Goal: Find specific page/section: Find specific page/section

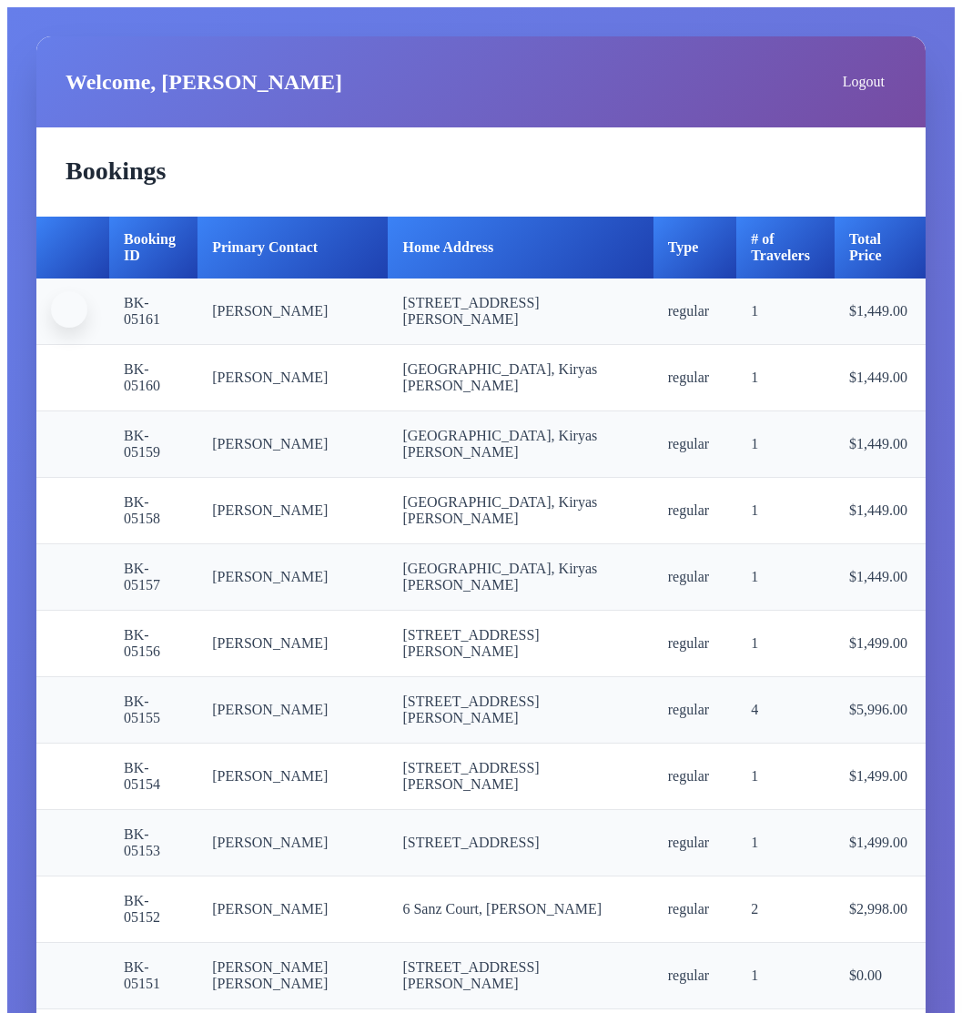
click at [64, 328] on button "button" at bounding box center [69, 309] width 36 height 36
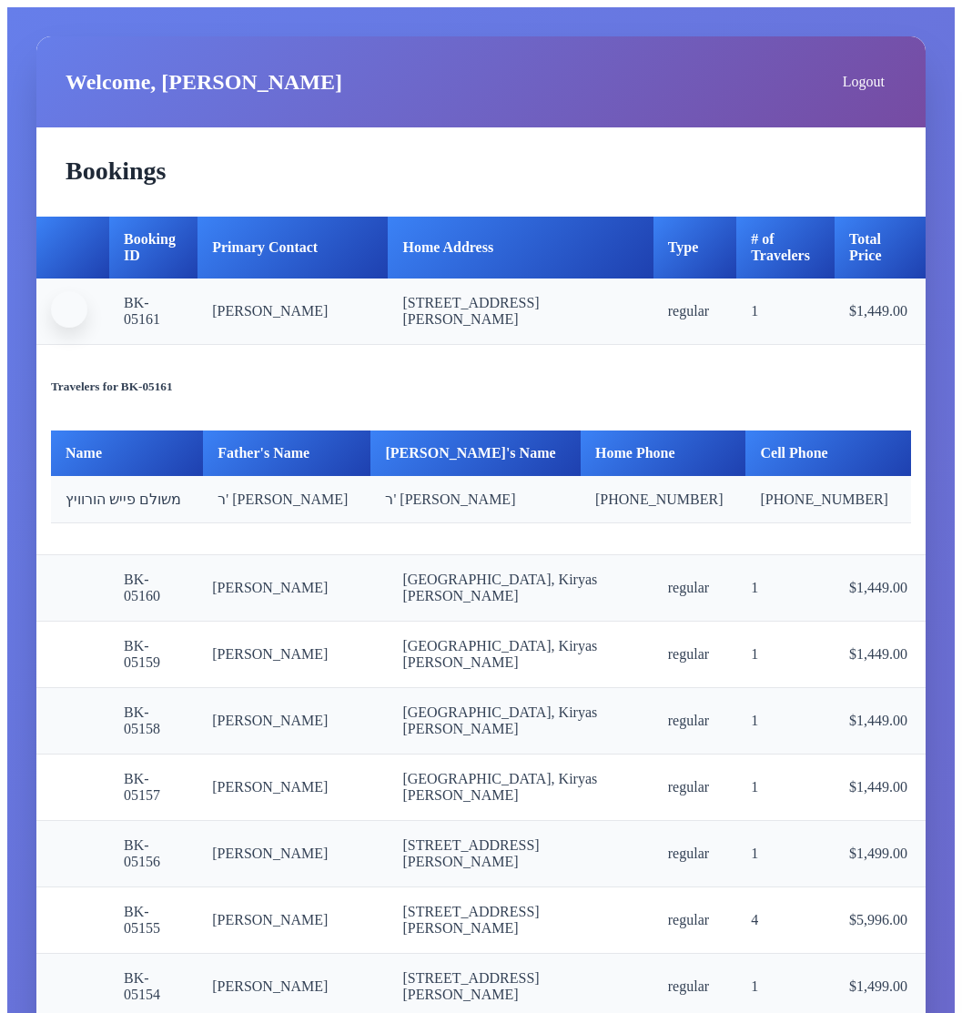
click at [69, 309] on span "button" at bounding box center [69, 309] width 0 height 0
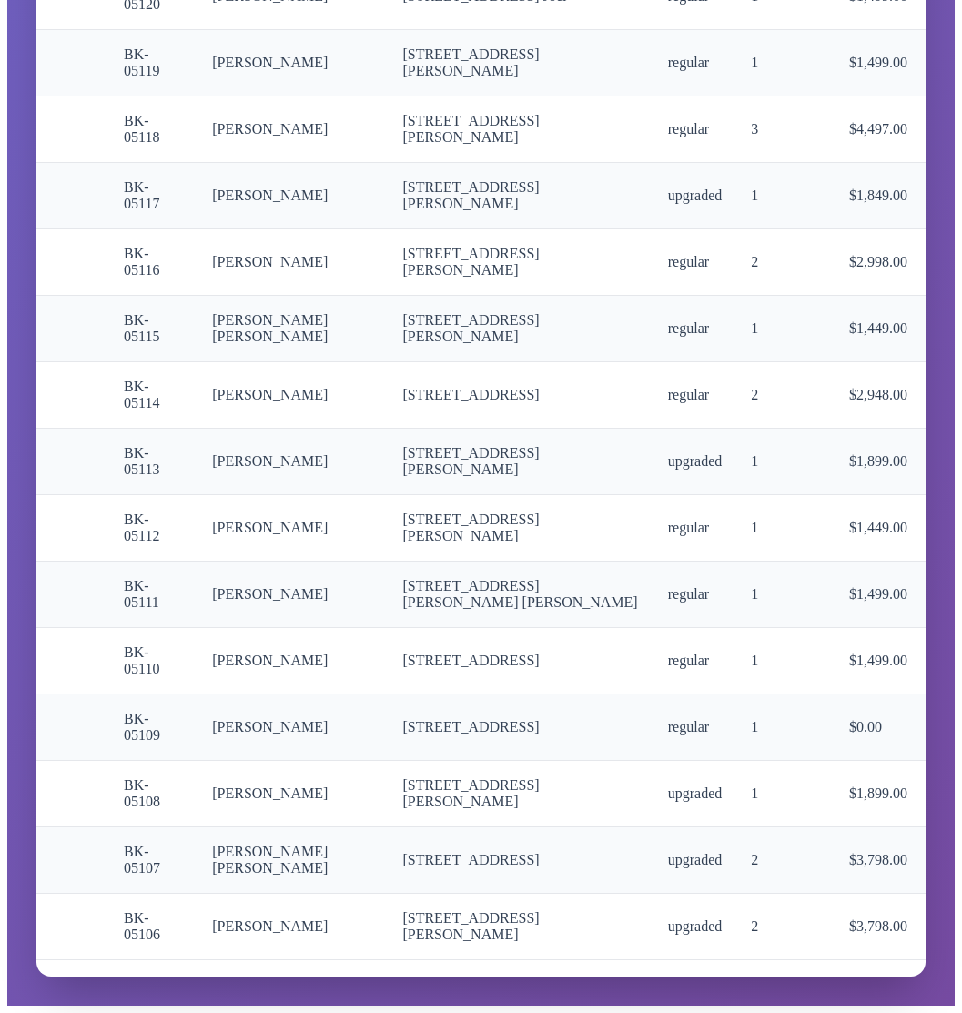
scroll to position [3097, 0]
click at [69, 925] on span "button" at bounding box center [69, 925] width 0 height 0
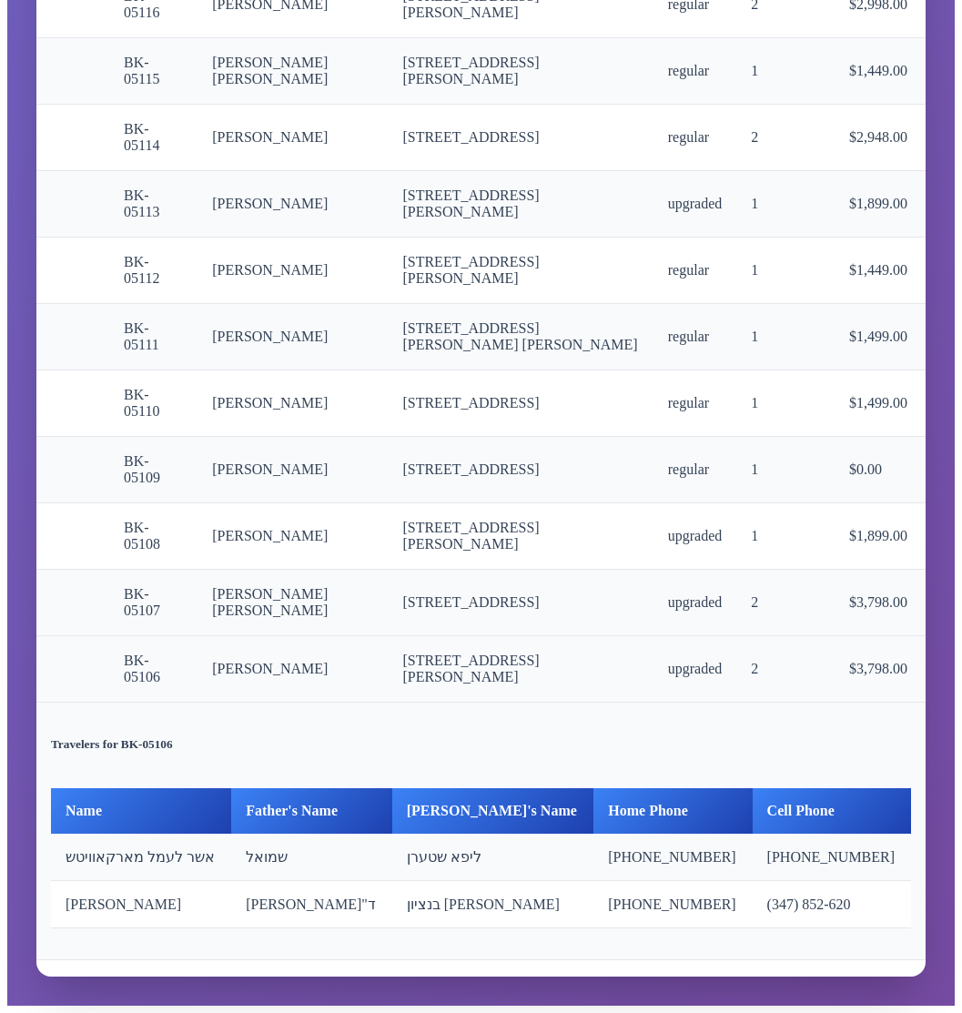
scroll to position [3369, 0]
click at [69, 601] on span "button" at bounding box center [69, 601] width 0 height 0
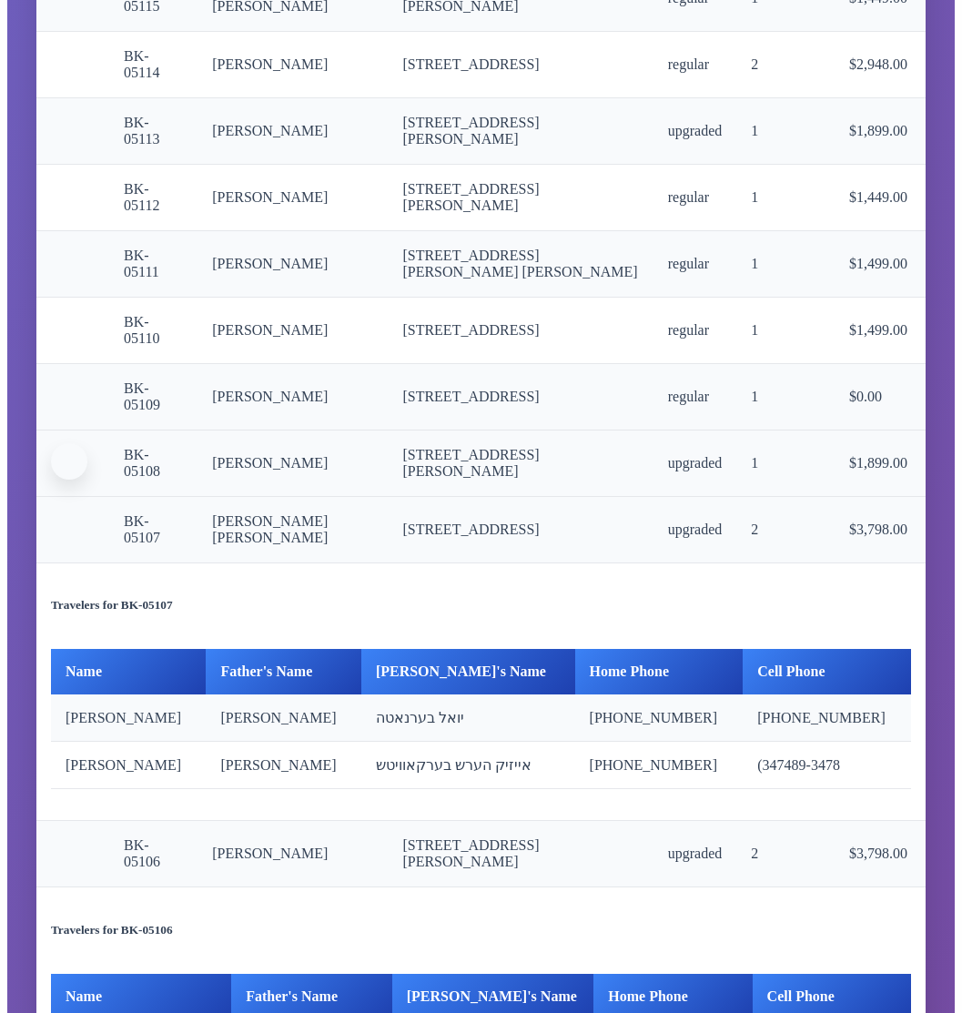
click at [69, 461] on span "button" at bounding box center [69, 461] width 0 height 0
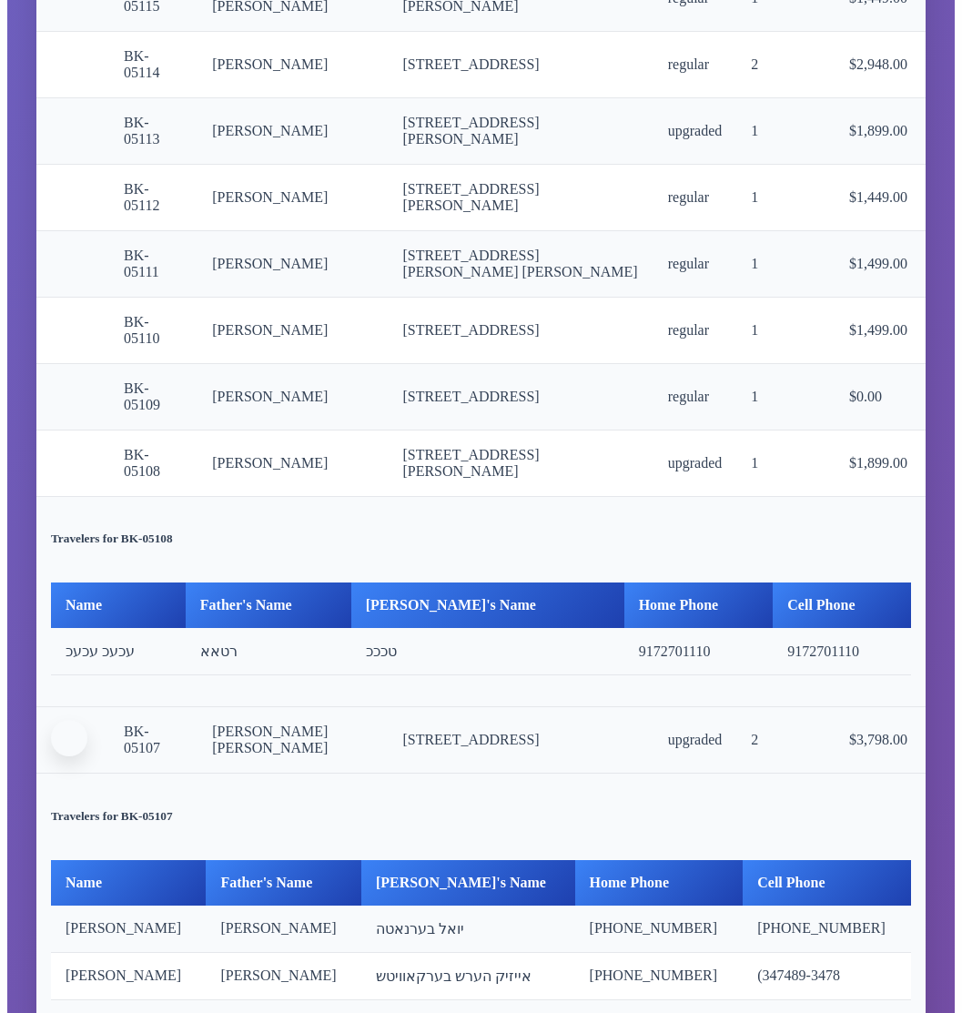
click at [61, 756] on button "button" at bounding box center [69, 738] width 36 height 36
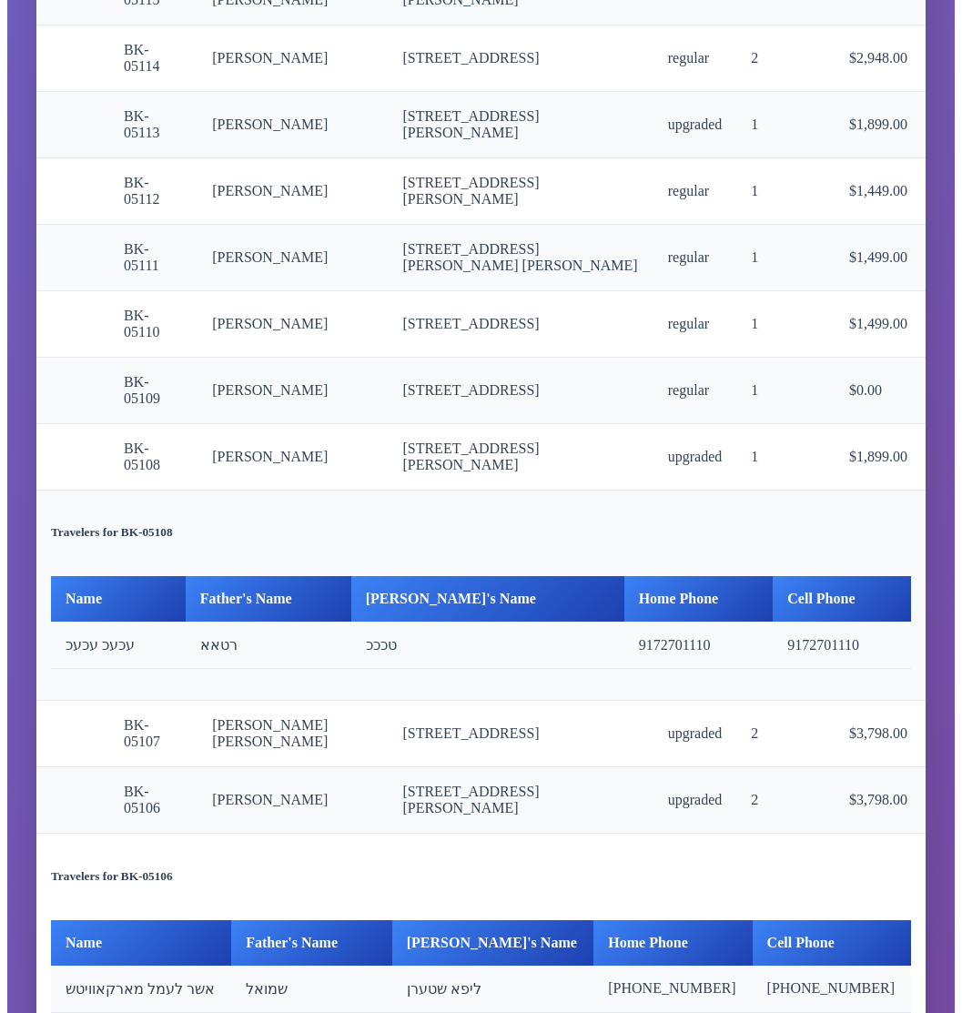
scroll to position [3375, 0]
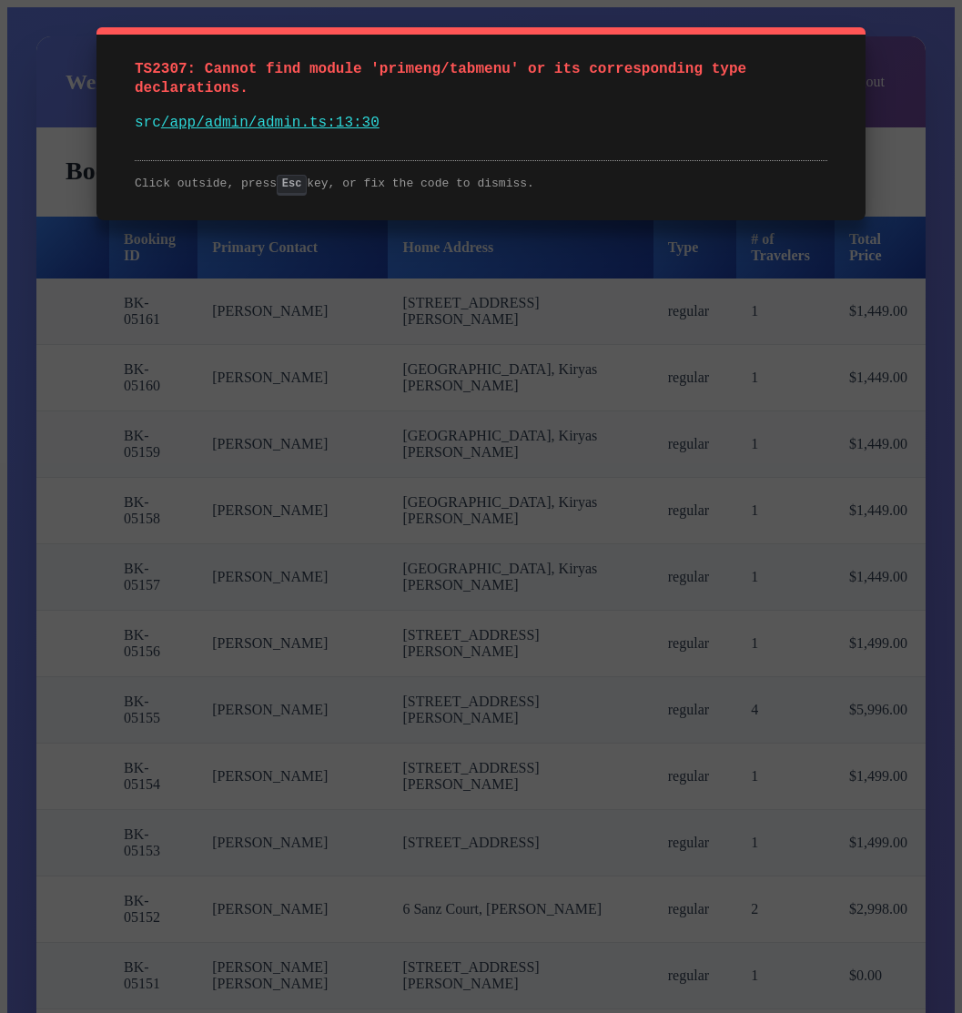
drag, startPoint x: 287, startPoint y: 100, endPoint x: 106, endPoint y: 70, distance: 183.6
click at [106, 70] on div "TS2307: Cannot find module 'primeng/tabmenu' or its corresponding type declarat…" at bounding box center [481, 123] width 770 height 193
click at [576, 70] on span "TS2307: Cannot find module 'primeng/tabmenu' or its corresponding type declarat…" at bounding box center [445, 78] width 621 height 35
drag, startPoint x: 465, startPoint y: 149, endPoint x: 109, endPoint y: 67, distance: 365.1
click at [109, 67] on div "TS2307: Cannot find module 'primeng/tabmenu' or its corresponding type declarat…" at bounding box center [481, 123] width 770 height 193
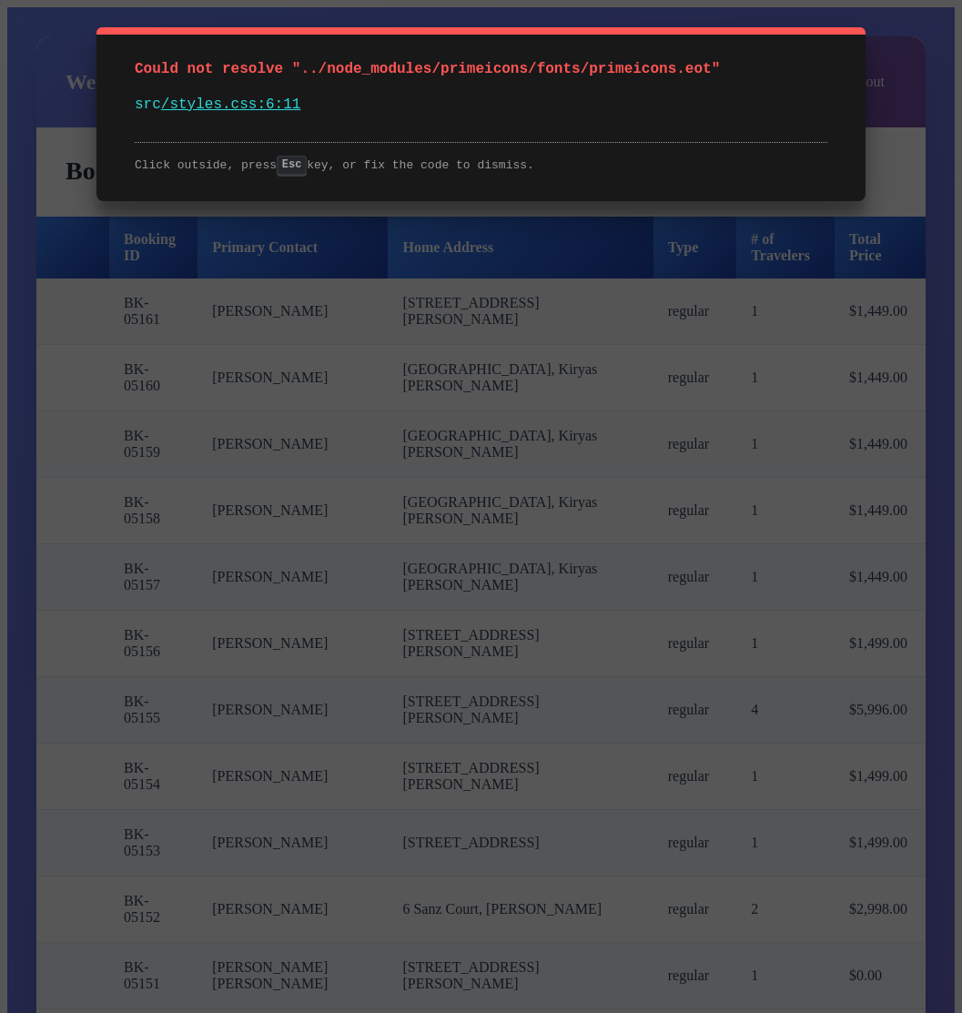
drag, startPoint x: 309, startPoint y: 109, endPoint x: 133, endPoint y: 66, distance: 181.7
click at [132, 66] on div "Could not resolve "../node_modules/primeicons/fonts/primeicons.eot" src /styles…" at bounding box center [481, 114] width 770 height 174
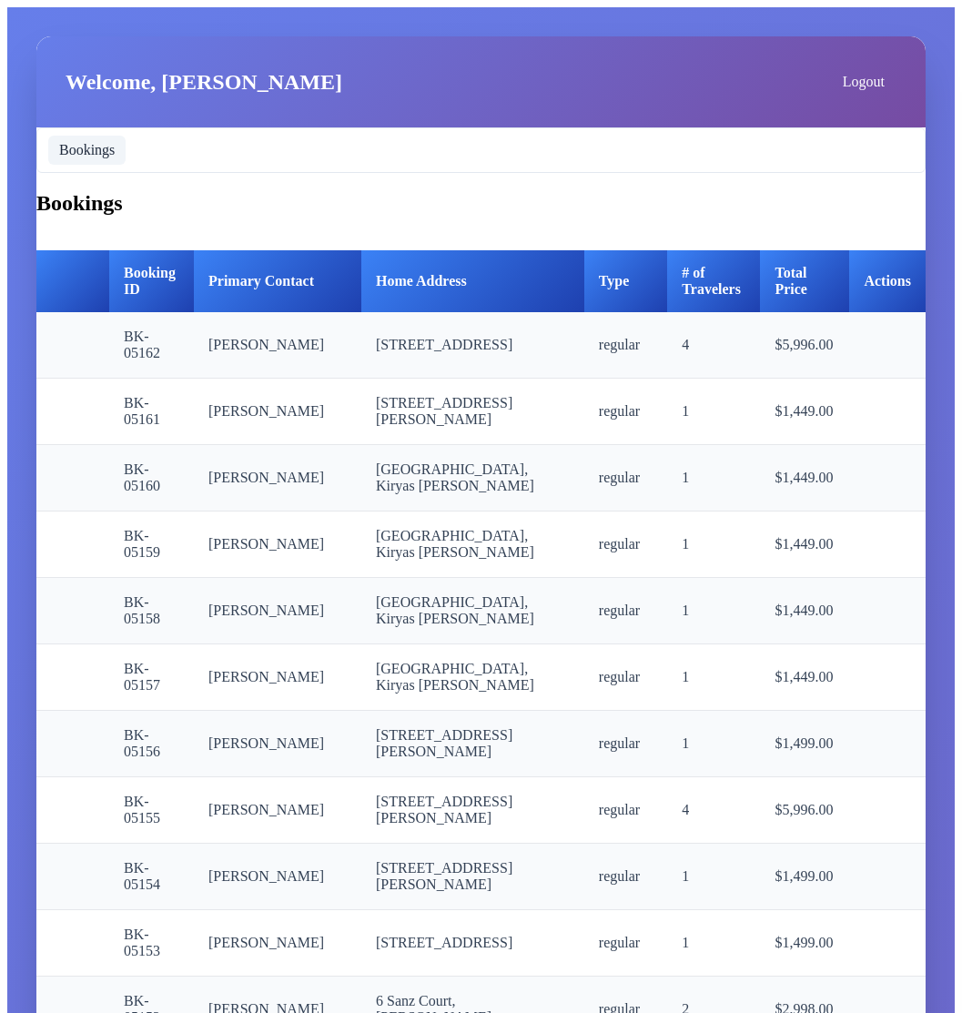
click at [91, 157] on span "Bookings" at bounding box center [87, 150] width 56 height 15
click at [183, 157] on span "Coupons" at bounding box center [170, 150] width 52 height 15
